Goal: Find specific page/section: Find specific page/section

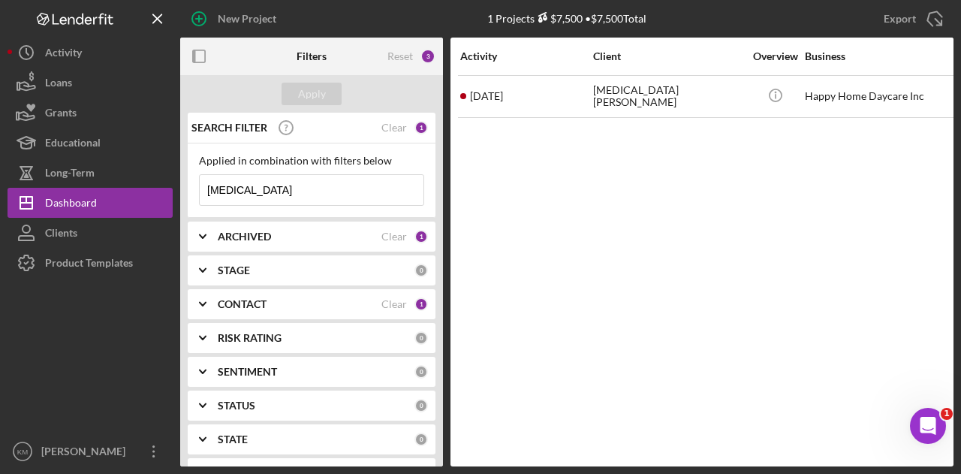
click at [248, 183] on input "[MEDICAL_DATA]" at bounding box center [312, 190] width 224 height 30
click at [323, 92] on div "Apply" at bounding box center [312, 94] width 28 height 23
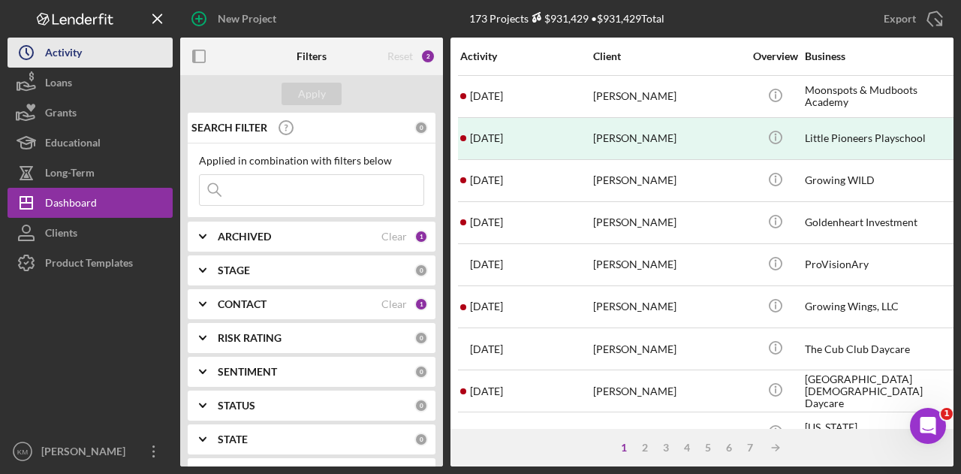
click at [28, 44] on icon "Icon/History" at bounding box center [27, 53] width 38 height 38
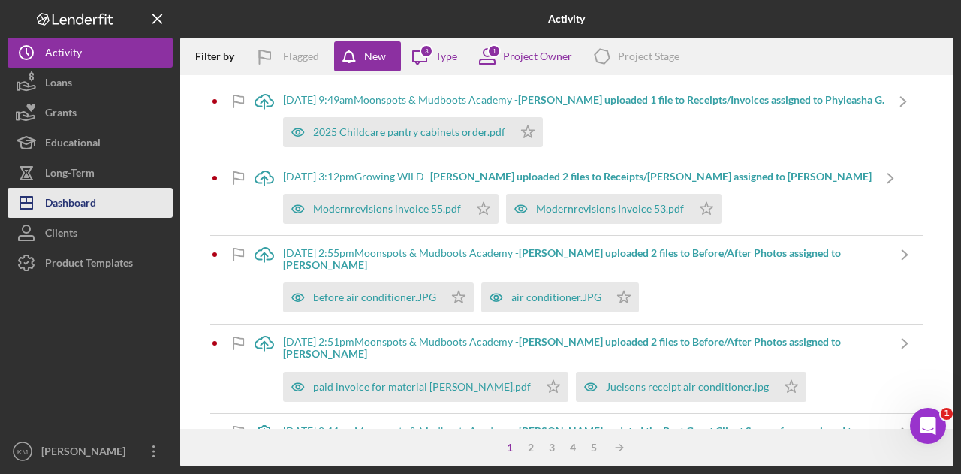
click at [95, 192] on div "Dashboard" at bounding box center [70, 205] width 51 height 34
